Goal: Find specific page/section: Find specific page/section

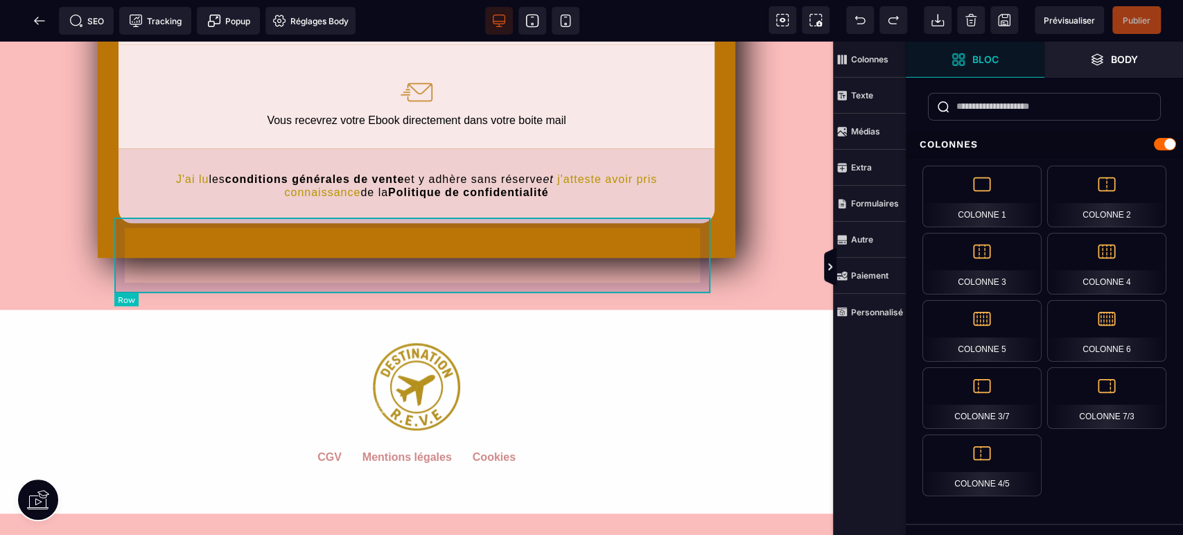
scroll to position [615, 0]
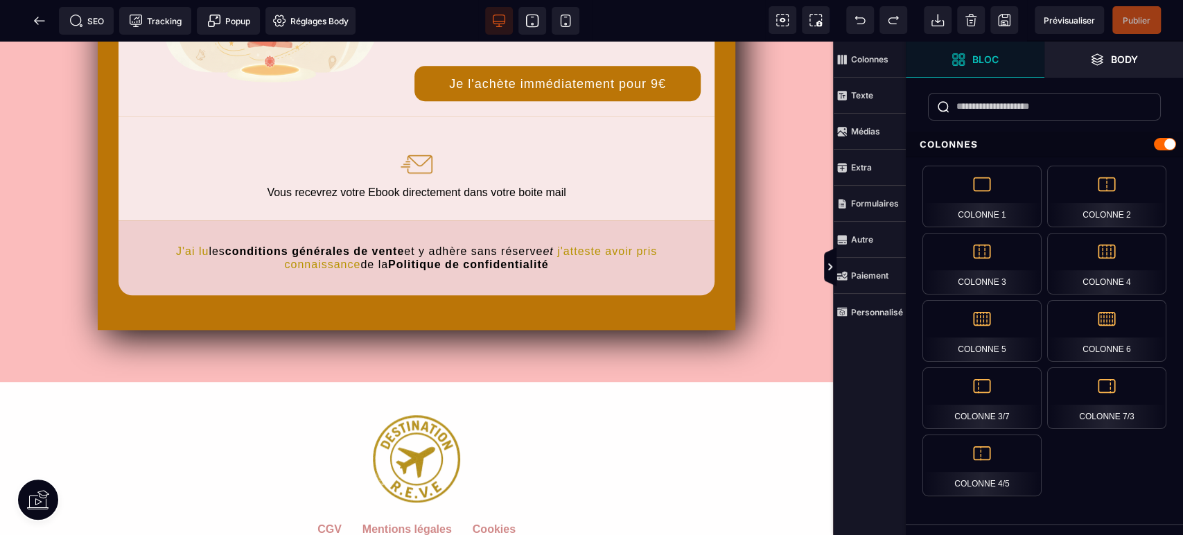
click at [39, 14] on icon at bounding box center [40, 21] width 14 height 14
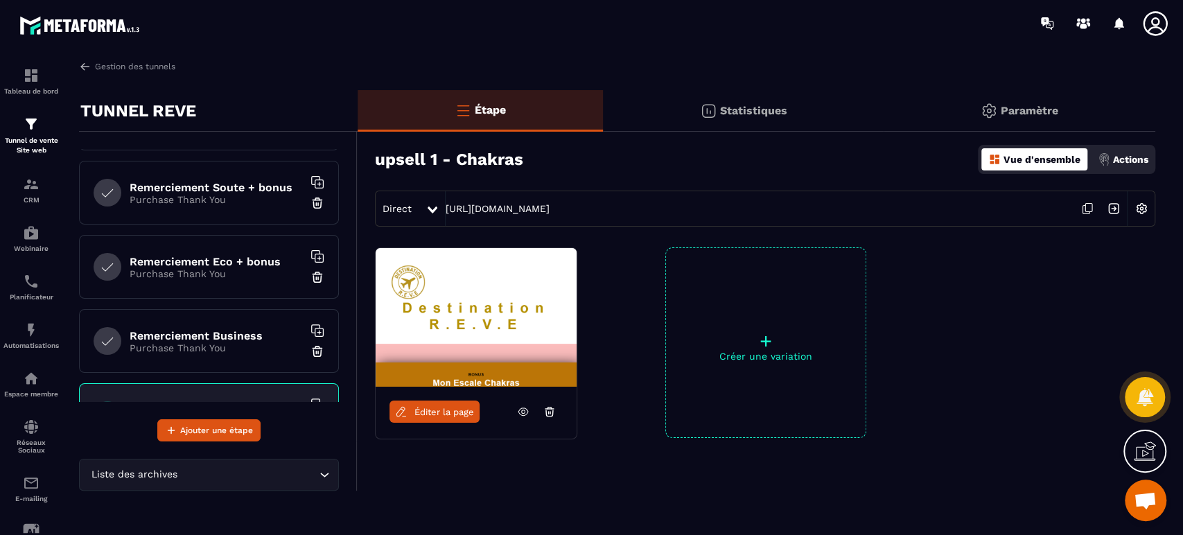
scroll to position [410, 0]
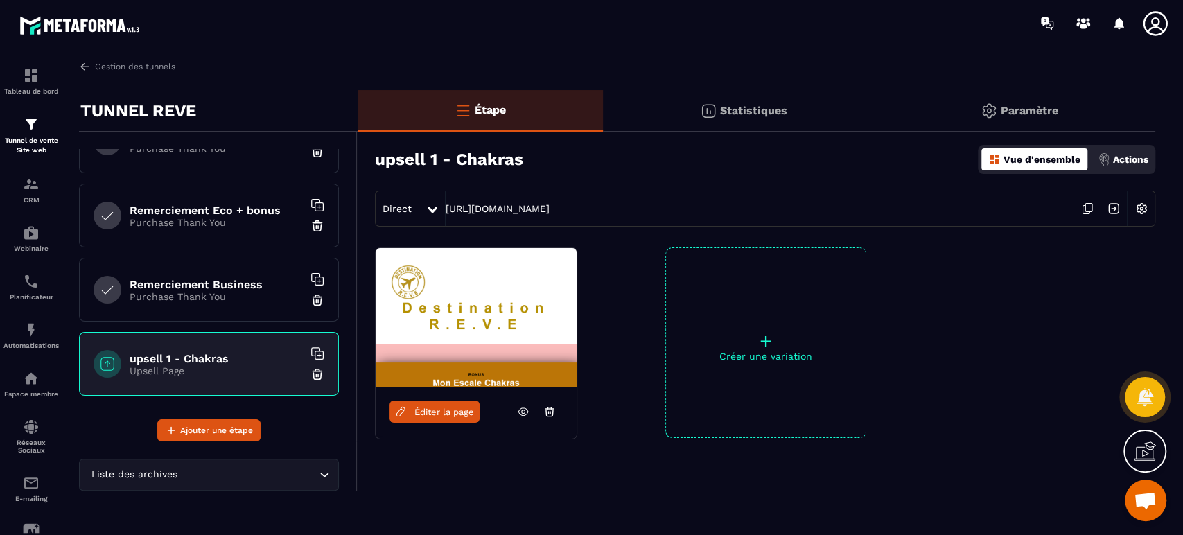
click at [219, 359] on h6 "upsell 1 - Chakras" at bounding box center [216, 358] width 173 height 13
click at [439, 417] on link "Éditer la page" at bounding box center [434, 411] width 90 height 22
